Goal: Task Accomplishment & Management: Complete application form

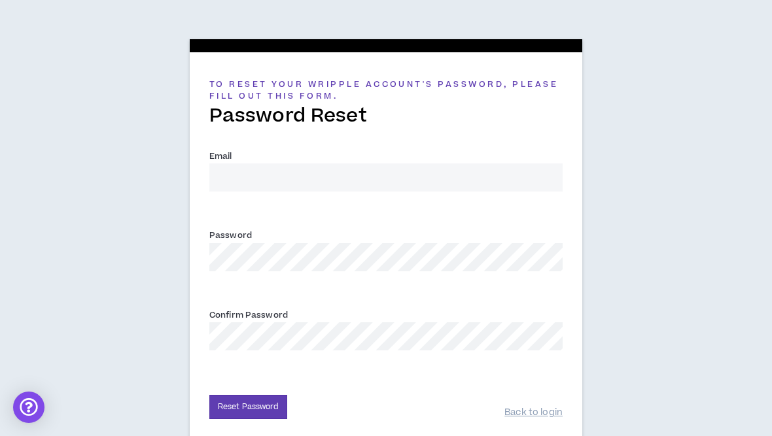
click at [234, 166] on input "Email *" at bounding box center [385, 178] width 353 height 28
type input "[EMAIL_ADDRESS][DOMAIN_NAME]"
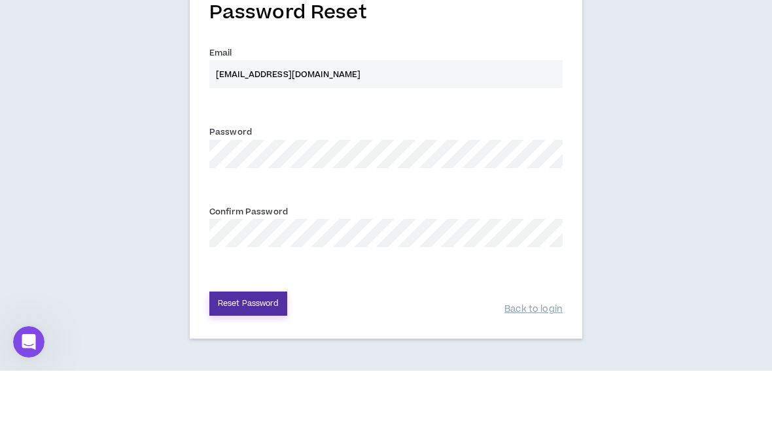
click at [233, 357] on button "Reset Password" at bounding box center [248, 369] width 78 height 24
click at [228, 357] on button "Reset Password" at bounding box center [248, 369] width 78 height 24
click at [226, 357] on button "Reset Password" at bounding box center [248, 369] width 78 height 24
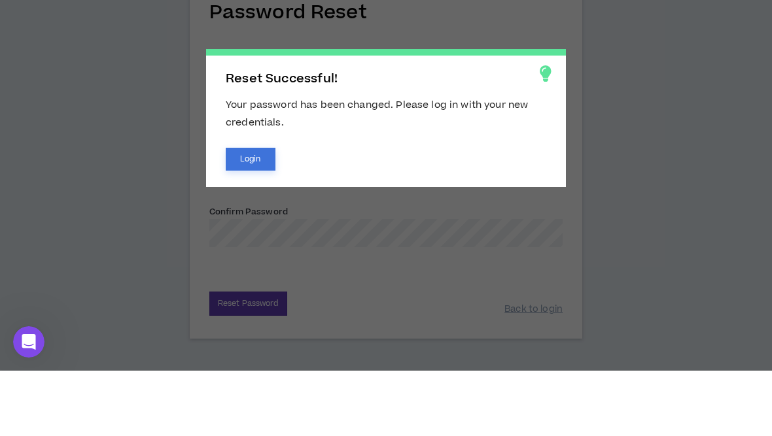
click at [240, 213] on button "Login" at bounding box center [251, 224] width 50 height 23
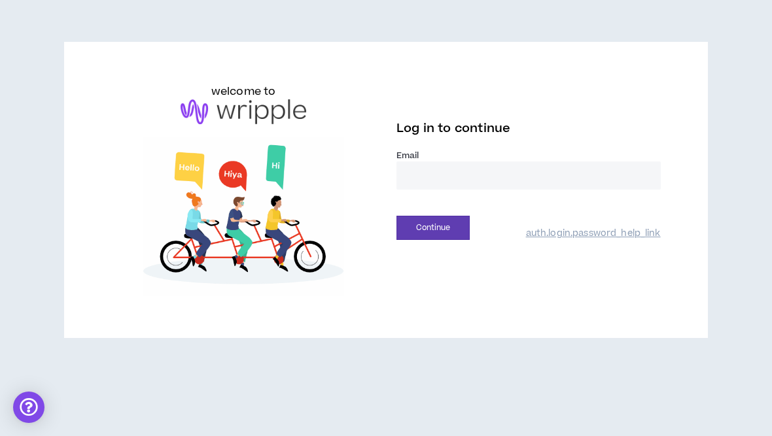
click at [566, 177] on input "email" at bounding box center [528, 176] width 264 height 28
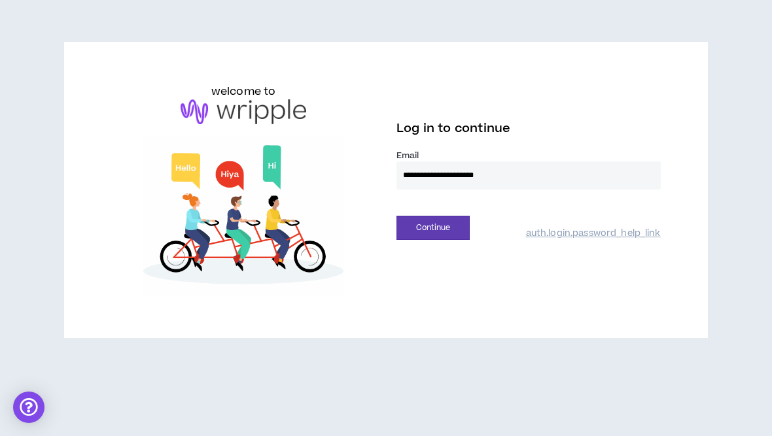
type input "**********"
click at [432, 228] on button "Continue" at bounding box center [432, 228] width 73 height 24
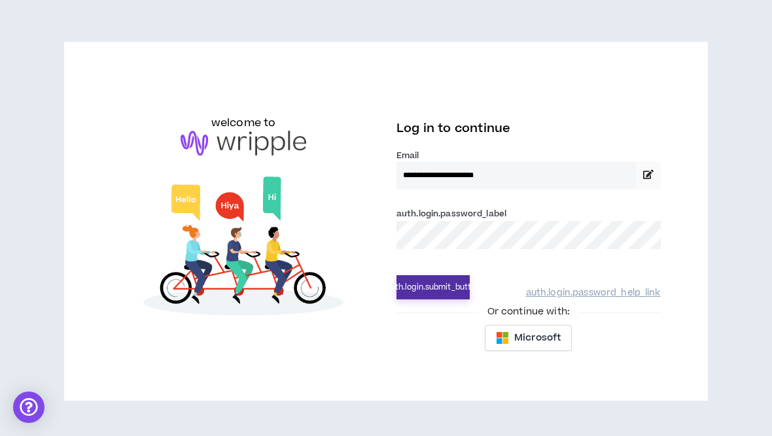
click at [443, 288] on button "auth.login.submit_button" at bounding box center [432, 287] width 73 height 24
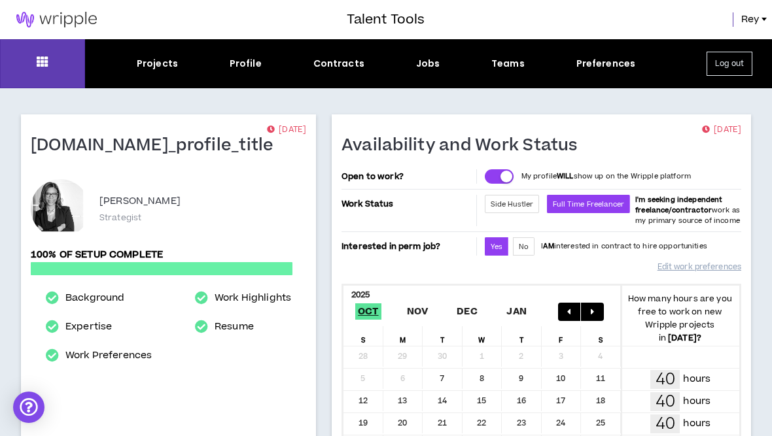
click at [432, 78] on div "Projects Profile Contracts Jobs Teams Preferences Log out" at bounding box center [386, 63] width 772 height 49
click at [434, 61] on div "Jobs" at bounding box center [428, 64] width 24 height 14
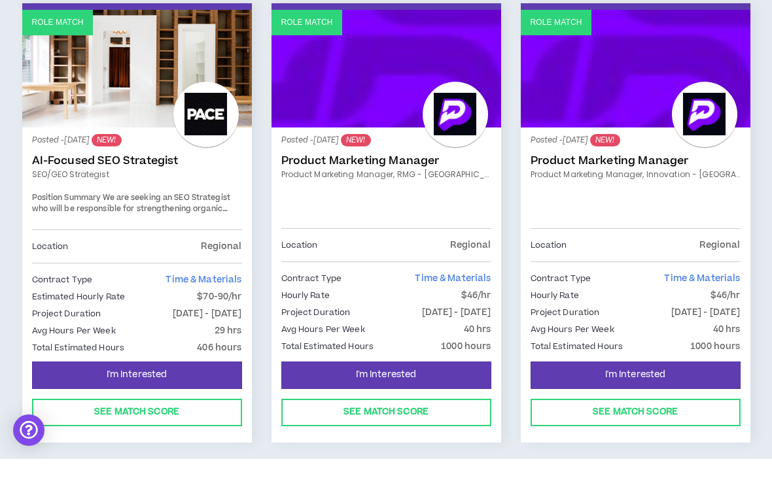
scroll to position [709, 0]
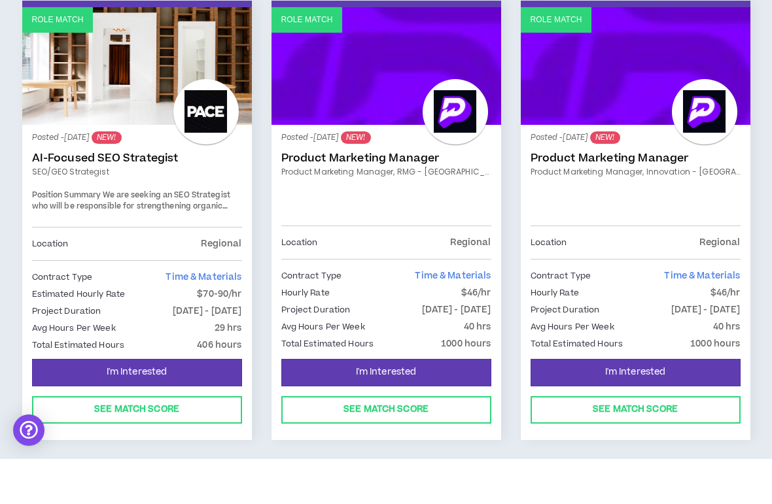
click at [427, 281] on div "Location Regional" at bounding box center [386, 288] width 210 height 14
click at [442, 124] on div at bounding box center [455, 156] width 65 height 65
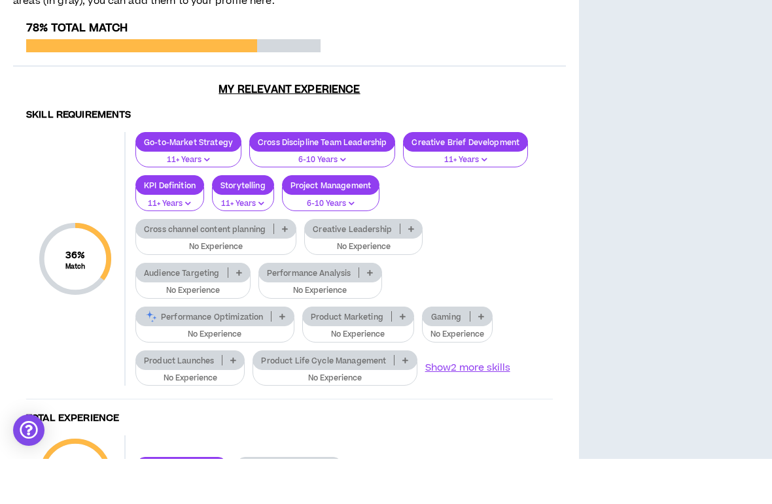
scroll to position [833, 0]
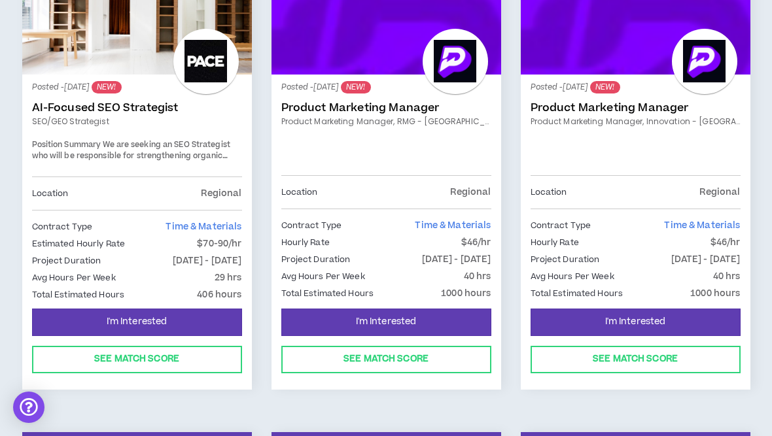
scroll to position [804, 0]
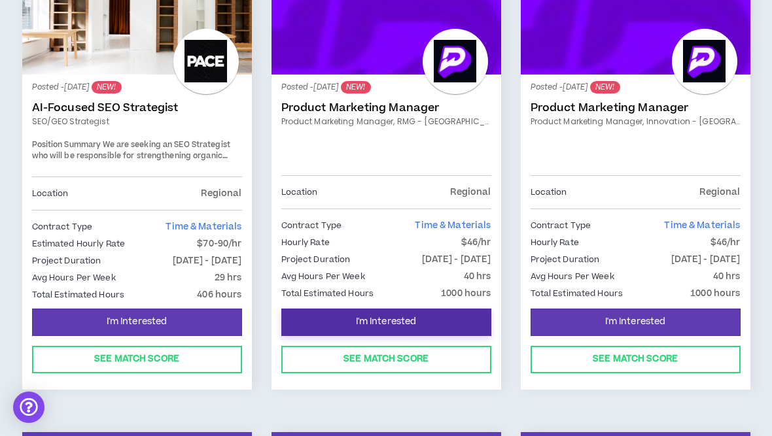
click at [427, 311] on button "I'm Interested" at bounding box center [386, 322] width 210 height 27
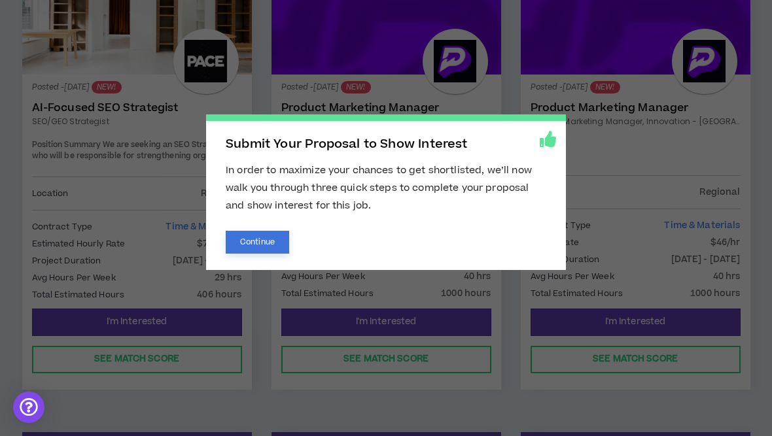
click at [266, 240] on button "Continue" at bounding box center [257, 242] width 63 height 23
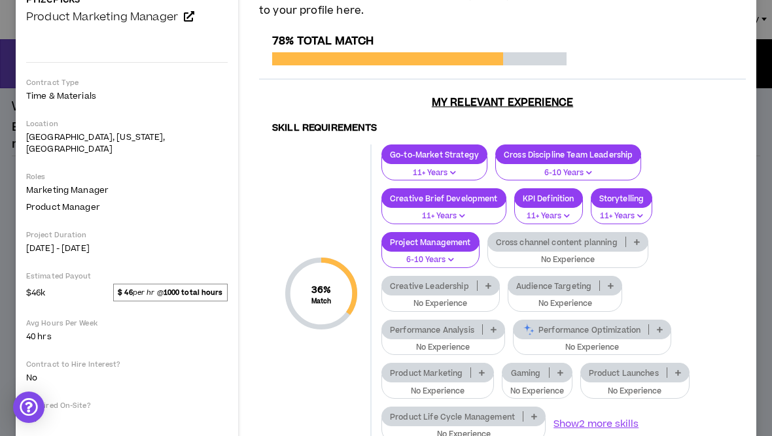
scroll to position [135, 0]
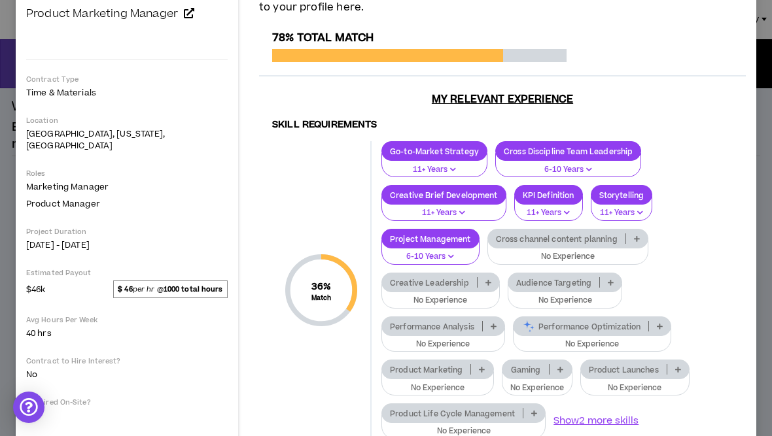
click at [626, 233] on p at bounding box center [637, 238] width 22 height 10
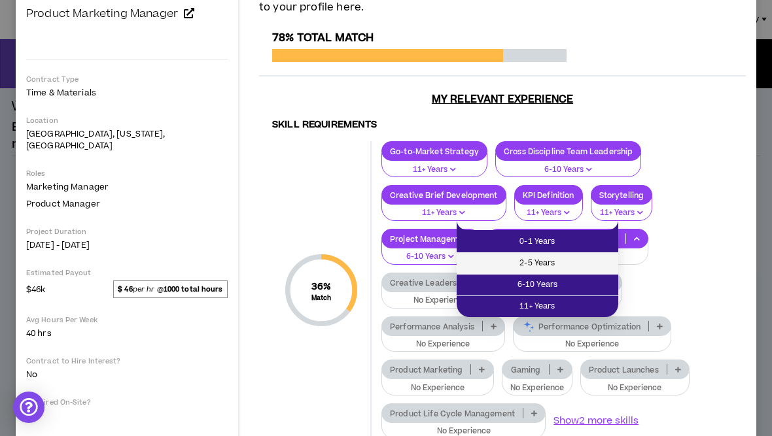
click at [587, 264] on span "2-5 Years" at bounding box center [537, 263] width 146 height 14
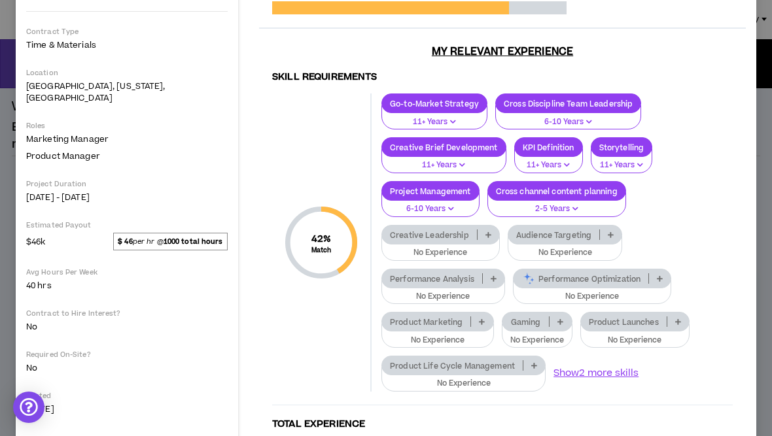
scroll to position [183, 0]
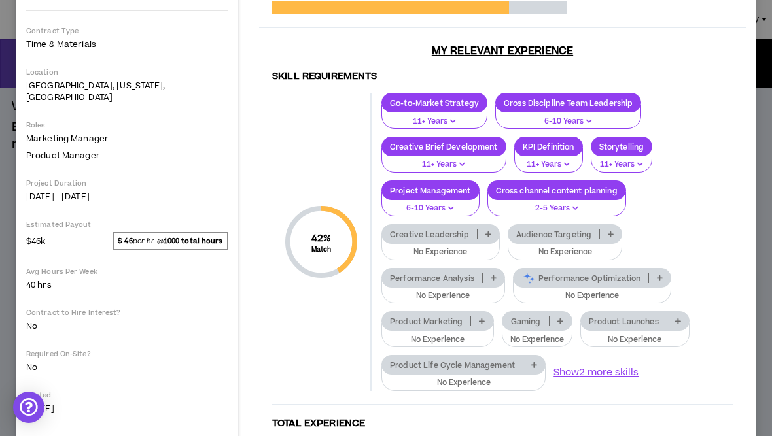
click at [508, 224] on div "Audience Targeting" at bounding box center [565, 234] width 115 height 20
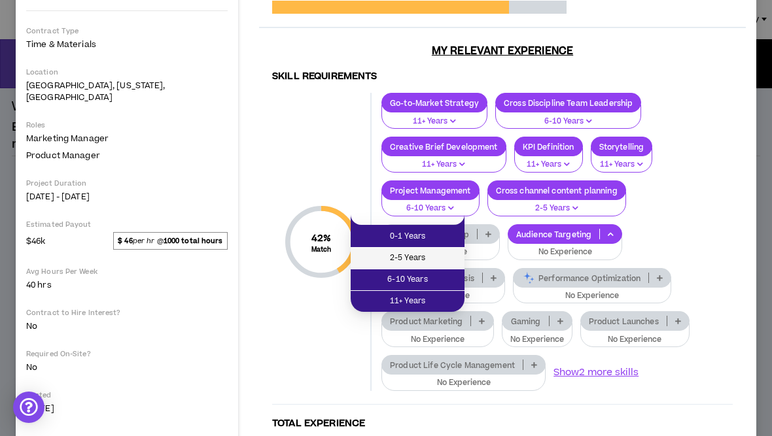
click at [436, 257] on span "2-5 Years" at bounding box center [407, 258] width 98 height 14
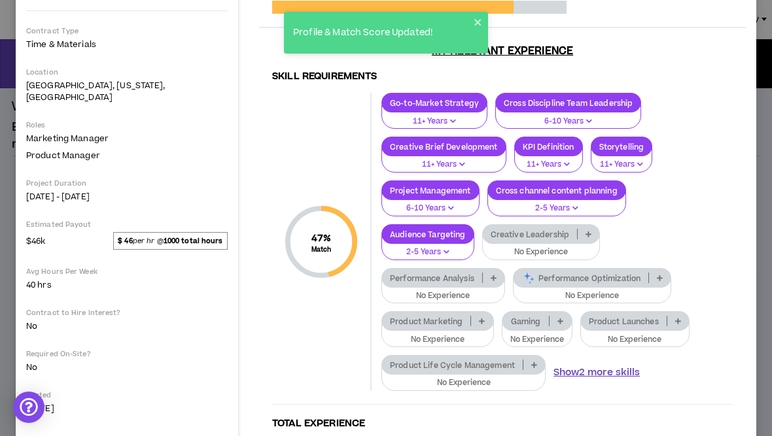
click at [553, 366] on button "Show 2 more skills" at bounding box center [596, 373] width 86 height 14
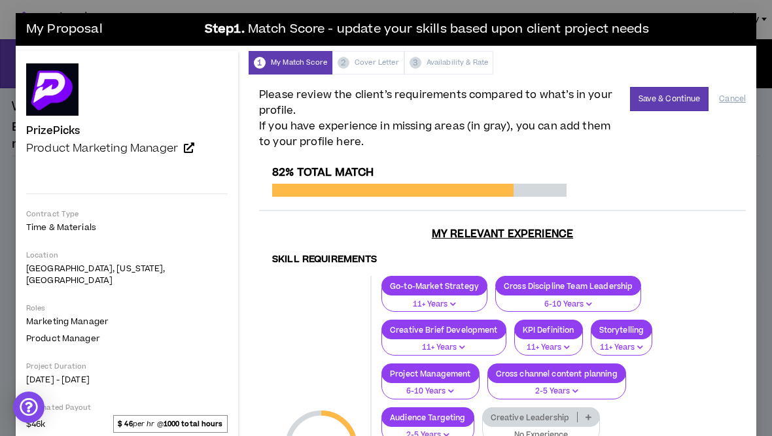
scroll to position [0, 0]
click at [677, 92] on button "Save & Continue" at bounding box center [669, 99] width 79 height 24
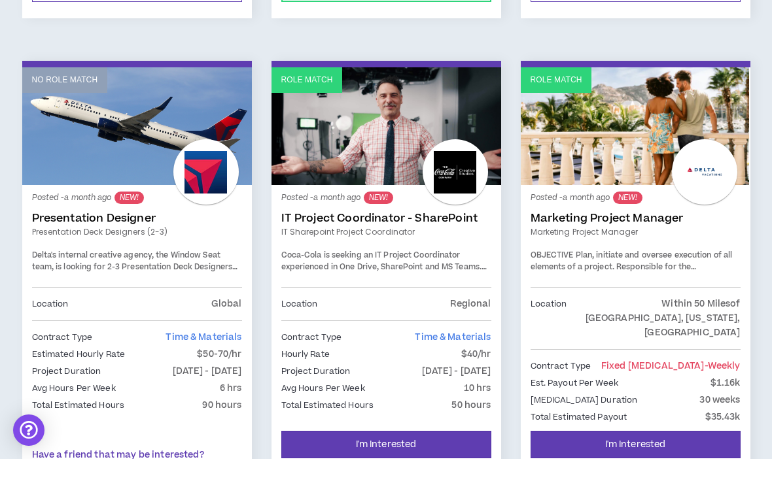
scroll to position [2234, 0]
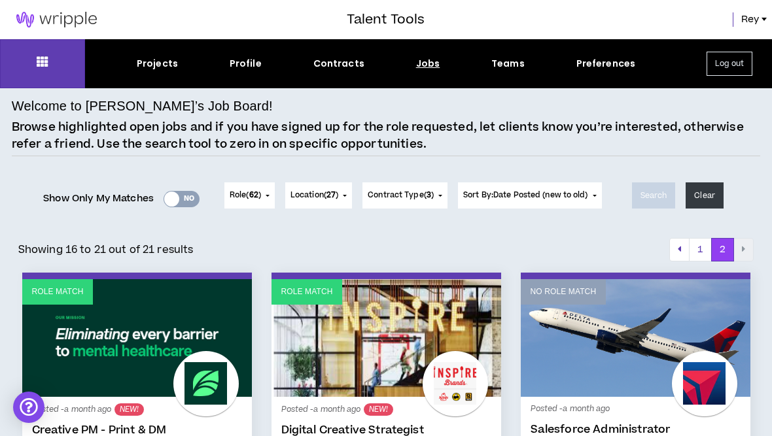
click at [729, 63] on button "Log out" at bounding box center [729, 64] width 46 height 24
